Goal: Task Accomplishment & Management: Manage account settings

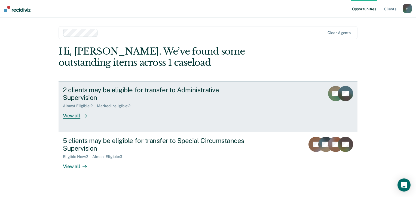
click at [160, 89] on div "2 clients may be eligible for transfer to Administrative Supervision" at bounding box center [158, 94] width 191 height 16
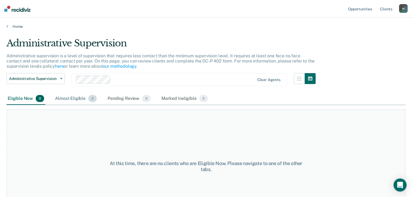
click at [73, 100] on div "Almost Eligible 2" at bounding box center [76, 99] width 44 height 12
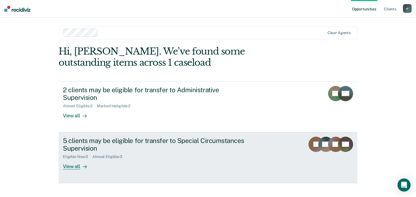
click at [84, 136] on div "5 clients may be eligible for transfer to Special Circumstances Supervision" at bounding box center [158, 144] width 191 height 16
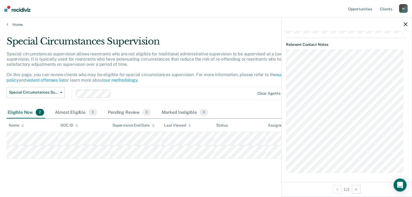
scroll to position [2, 0]
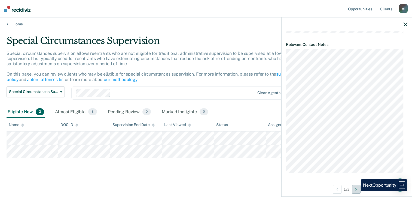
click at [357, 191] on icon "Next Opportunity" at bounding box center [355, 189] width 1 height 4
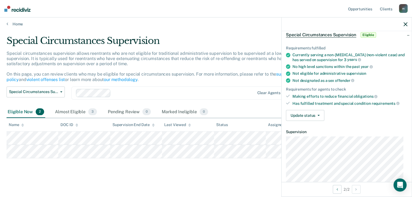
scroll to position [0, 0]
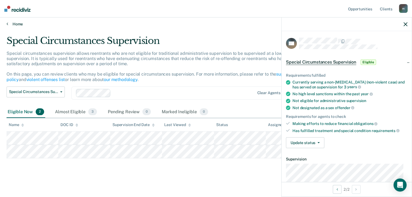
click at [12, 24] on link "Home" at bounding box center [206, 24] width 399 height 5
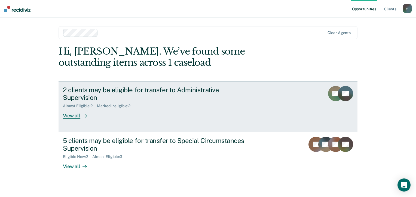
click at [72, 88] on div "2 clients may be eligible for transfer to Administrative Supervision" at bounding box center [158, 94] width 191 height 16
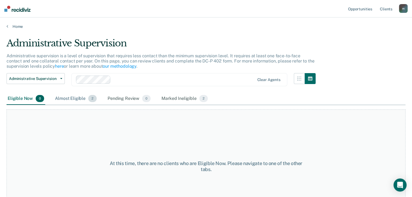
click at [74, 101] on div "Almost Eligible 2" at bounding box center [76, 99] width 44 height 12
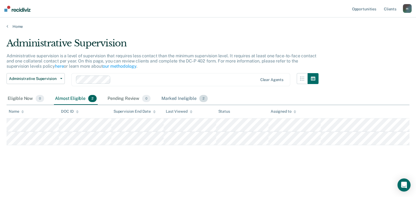
click at [183, 100] on div "Marked Ineligible 2" at bounding box center [184, 99] width 48 height 12
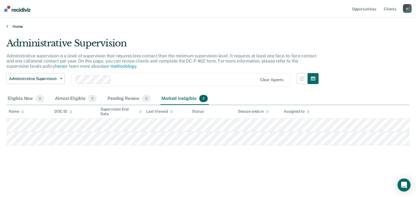
click at [9, 26] on link "Home" at bounding box center [208, 26] width 403 height 5
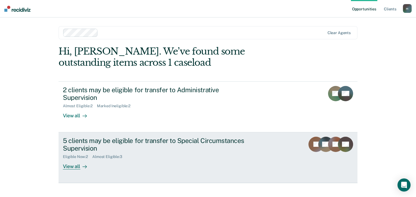
click at [84, 136] on div "5 clients may be eligible for transfer to Special Circumstances Supervision" at bounding box center [158, 144] width 191 height 16
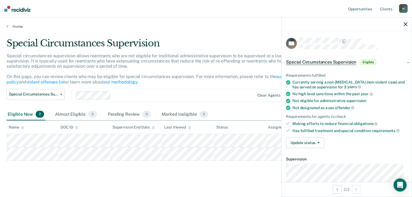
click at [366, 60] on span "Eligible" at bounding box center [369, 61] width 16 height 5
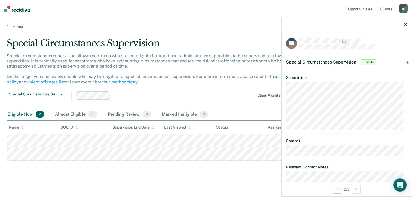
click at [366, 60] on span "Eligible" at bounding box center [369, 61] width 16 height 5
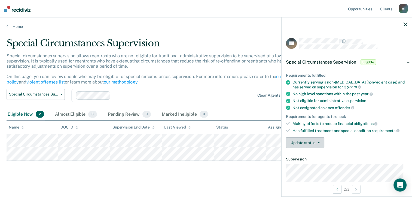
click at [320, 141] on button "Update status" at bounding box center [305, 142] width 38 height 11
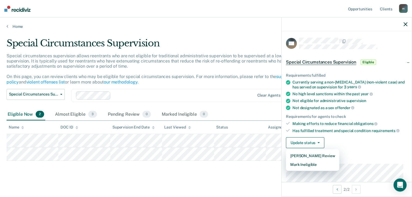
click at [353, 137] on div "Update status [PERSON_NAME] Review Mark Ineligible" at bounding box center [346, 142] width 121 height 11
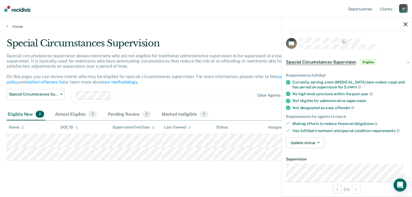
scroll to position [27, 0]
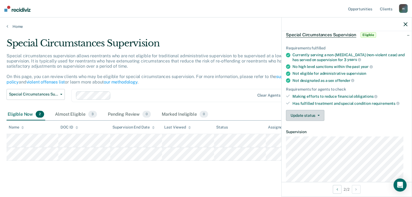
click at [315, 115] on button "Update status" at bounding box center [305, 115] width 38 height 11
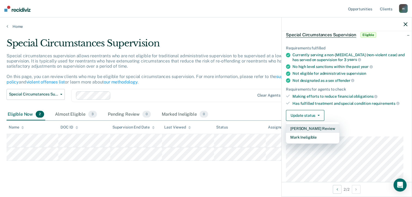
click at [314, 126] on button "[PERSON_NAME] Review" at bounding box center [312, 128] width 53 height 9
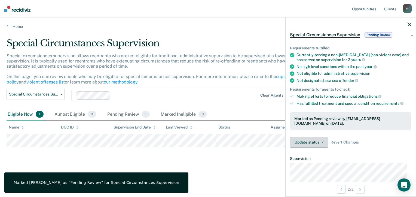
click at [322, 142] on button "Update status" at bounding box center [309, 141] width 38 height 11
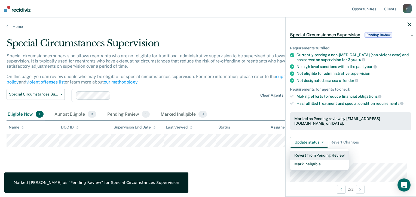
click at [326, 152] on button "Revert from Pending Review" at bounding box center [319, 155] width 59 height 9
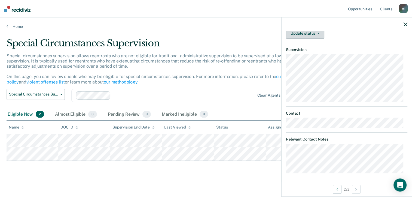
scroll to position [0, 0]
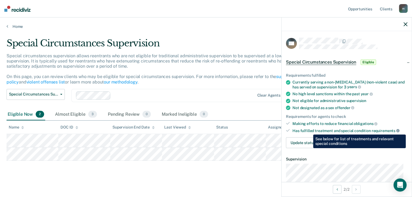
click at [396, 130] on icon at bounding box center [397, 130] width 3 height 3
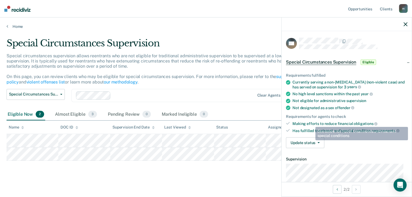
click at [405, 26] on icon "button" at bounding box center [406, 24] width 4 height 4
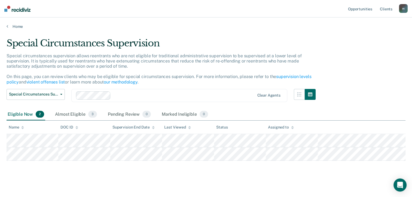
click at [215, 38] on div "Special Circumstances Supervision" at bounding box center [161, 46] width 309 height 16
